Goal: Find specific page/section: Find specific page/section

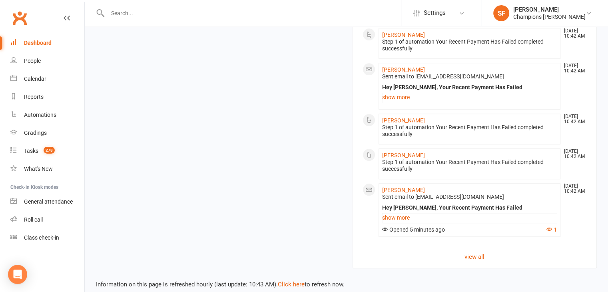
scroll to position [764, 0]
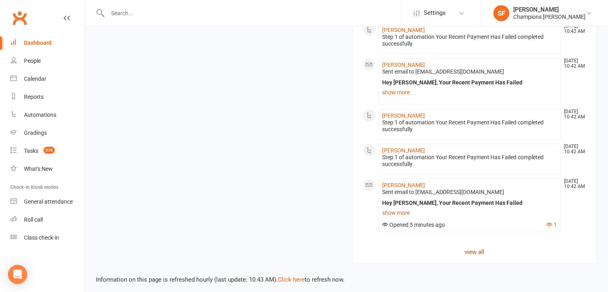
click at [477, 248] on link "view all" at bounding box center [475, 252] width 225 height 10
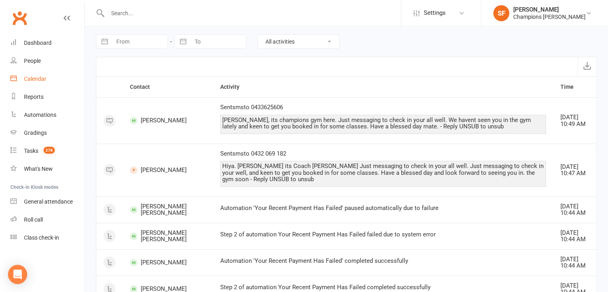
click at [38, 76] on div "Calendar" at bounding box center [35, 79] width 22 height 6
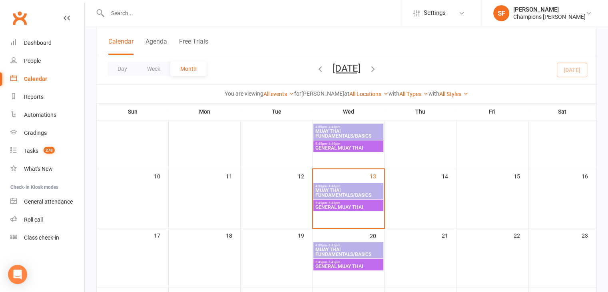
scroll to position [120, 0]
click at [323, 191] on span "MUAY THAI FUNDAMENTALS/BASICS" at bounding box center [348, 192] width 67 height 10
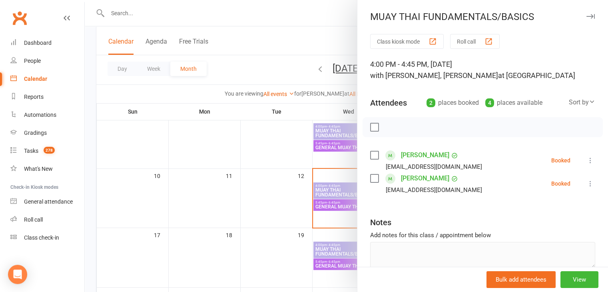
click at [289, 190] on div at bounding box center [346, 146] width 523 height 292
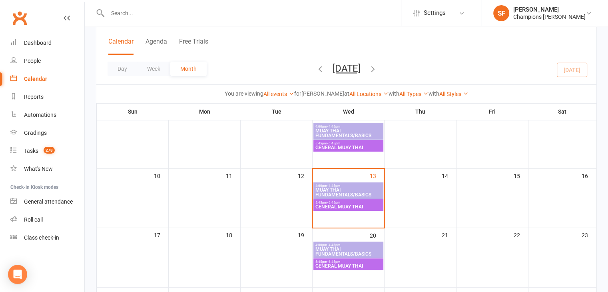
click at [342, 204] on span "GENERAL MUAY THAI" at bounding box center [348, 206] width 67 height 5
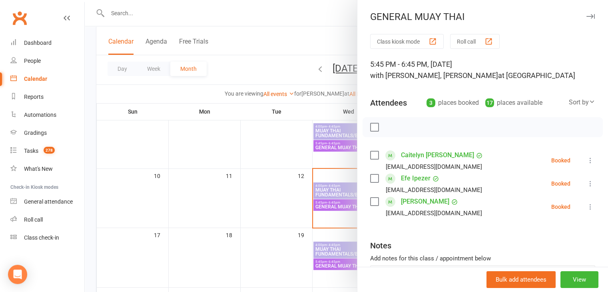
click at [299, 202] on div at bounding box center [346, 146] width 523 height 292
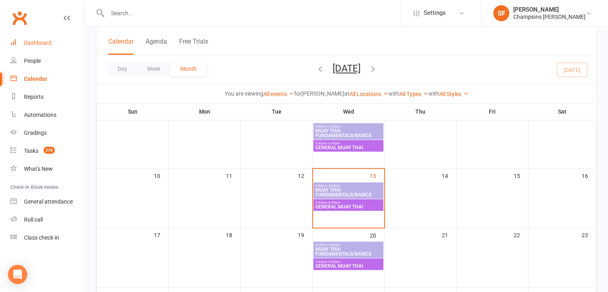
click at [45, 46] on link "Dashboard" at bounding box center [47, 43] width 74 height 18
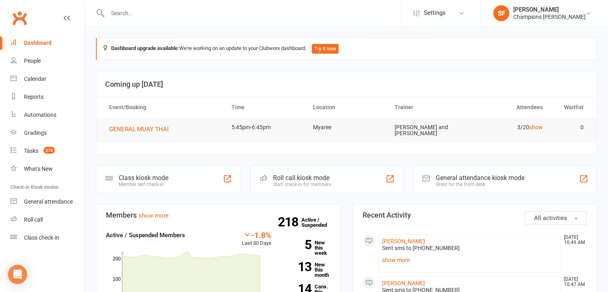
click at [553, 212] on button "All activities" at bounding box center [556, 218] width 62 height 14
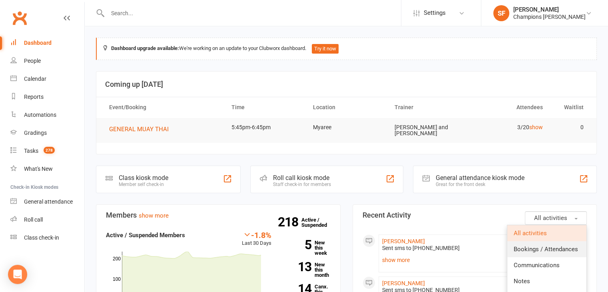
click at [558, 241] on link "Bookings / Attendances" at bounding box center [546, 249] width 79 height 16
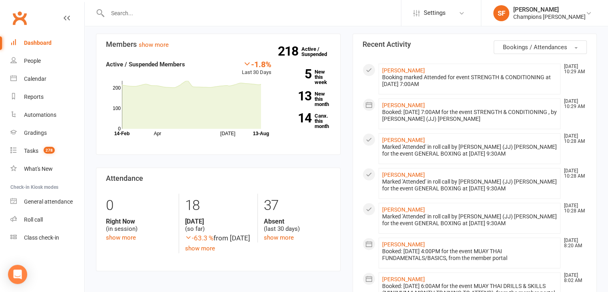
scroll to position [200, 0]
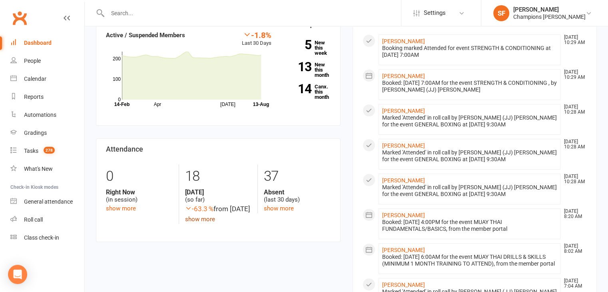
click at [203, 223] on link "show more" at bounding box center [200, 218] width 30 height 7
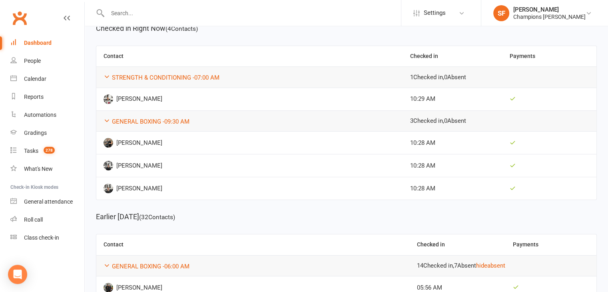
scroll to position [79, 0]
